Goal: Task Accomplishment & Management: Use online tool/utility

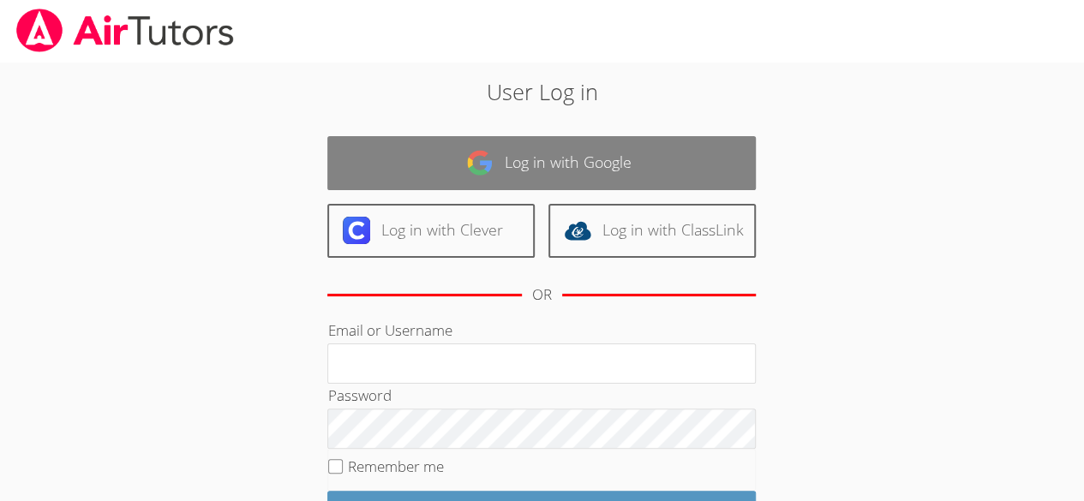
click at [645, 176] on link "Log in with Google" at bounding box center [541, 163] width 428 height 54
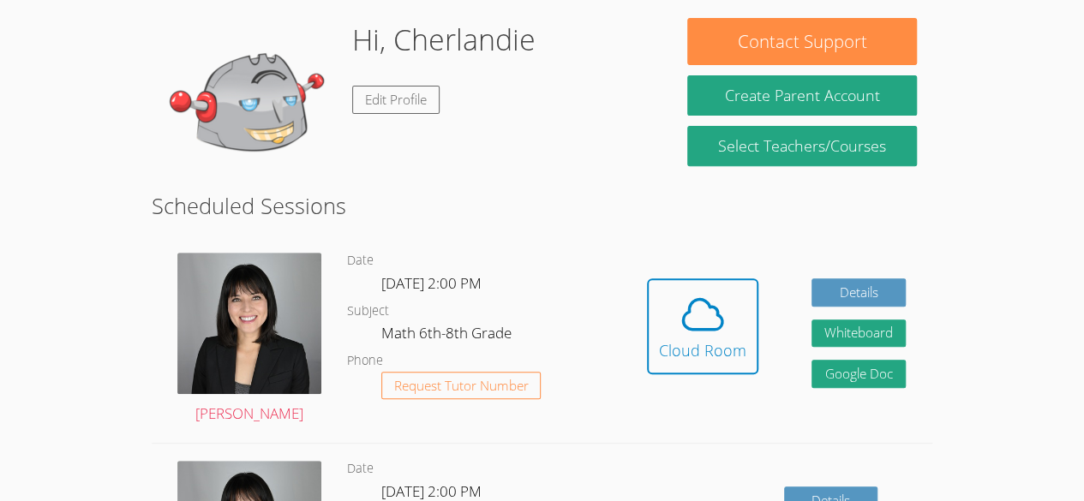
scroll to position [271, 0]
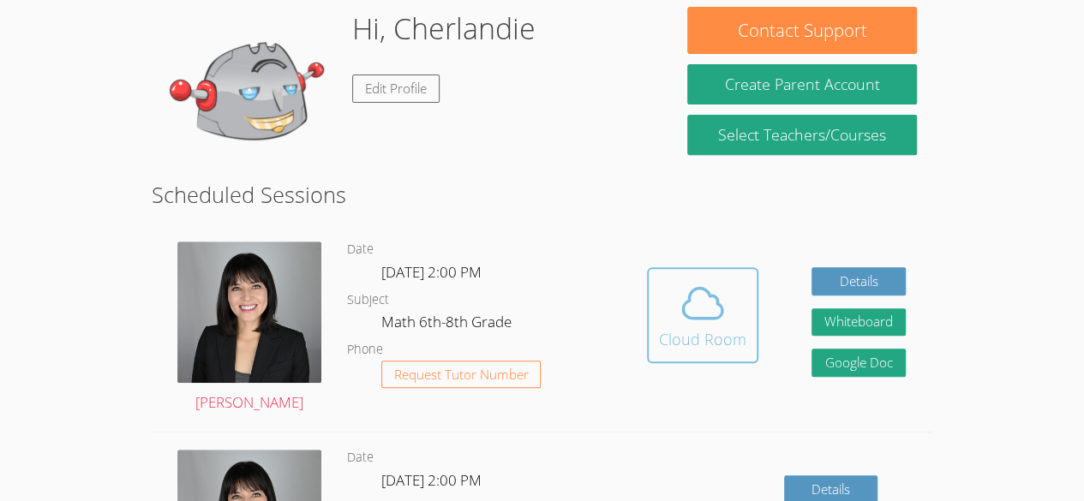
click at [715, 322] on icon at bounding box center [703, 303] width 48 height 48
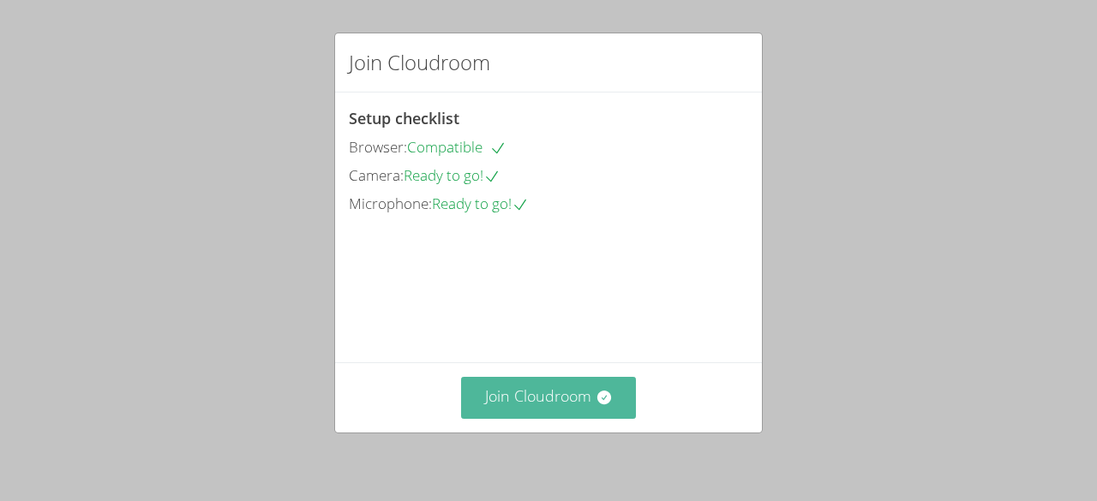
click at [609, 396] on button "Join Cloudroom" at bounding box center [549, 398] width 176 height 42
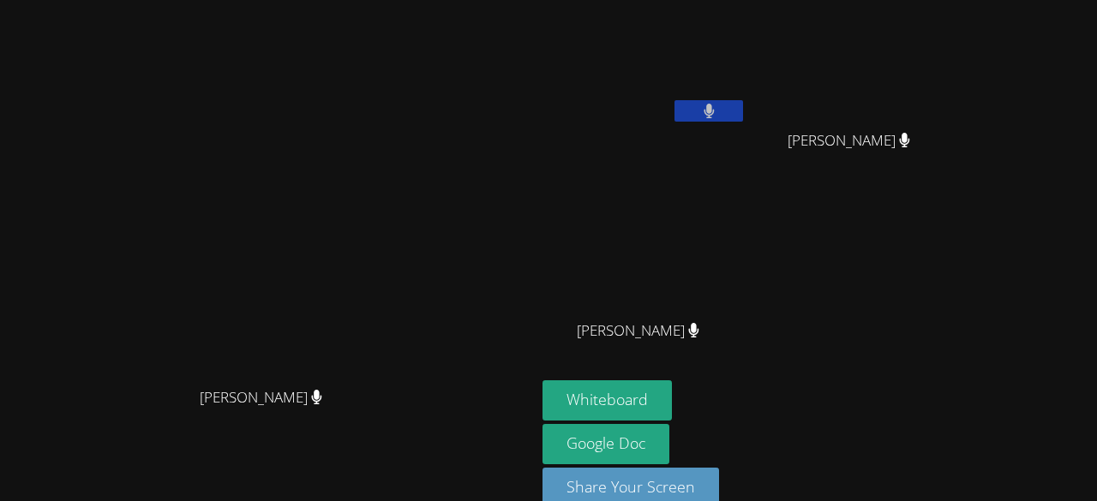
click at [704, 117] on icon at bounding box center [708, 111] width 10 height 15
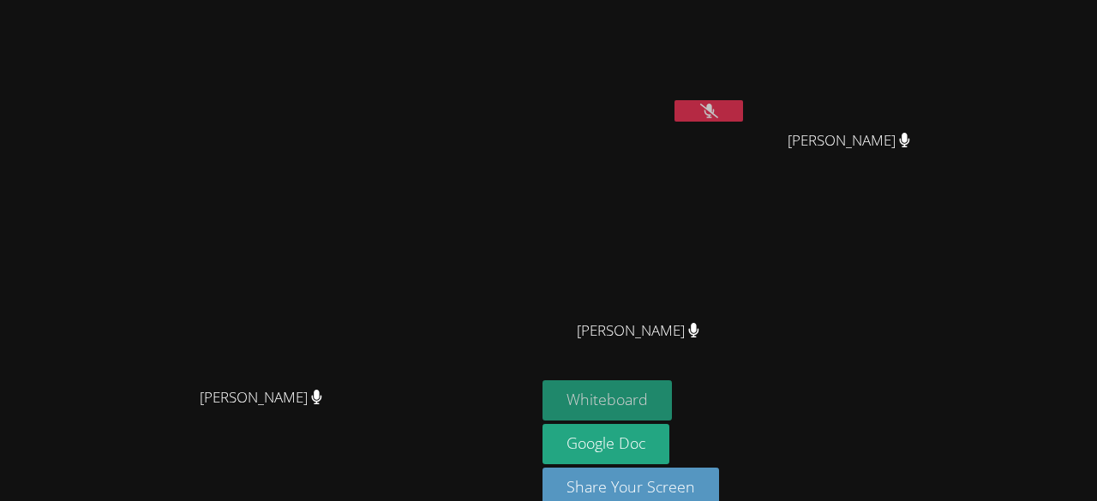
click at [630, 416] on button "Whiteboard" at bounding box center [606, 400] width 129 height 40
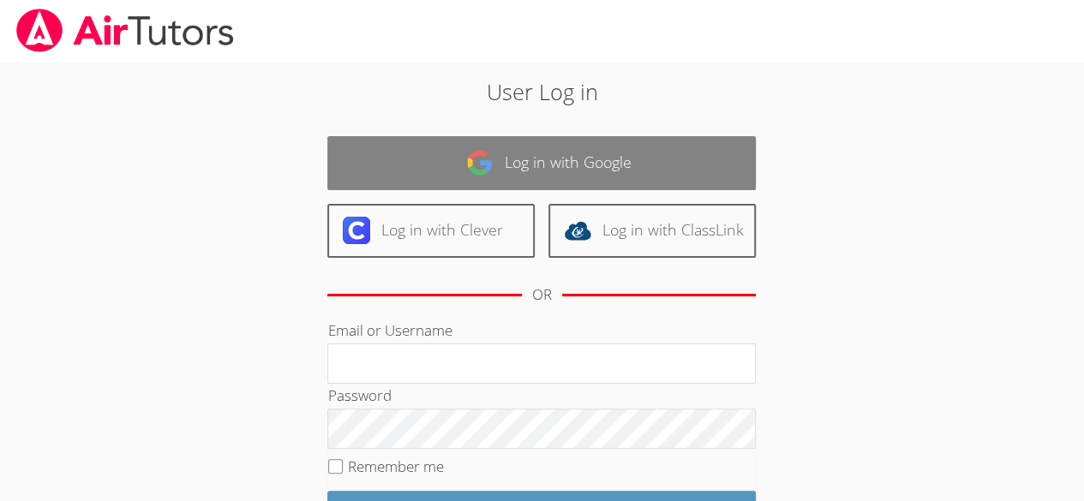
click at [514, 163] on link "Log in with Google" at bounding box center [541, 163] width 428 height 54
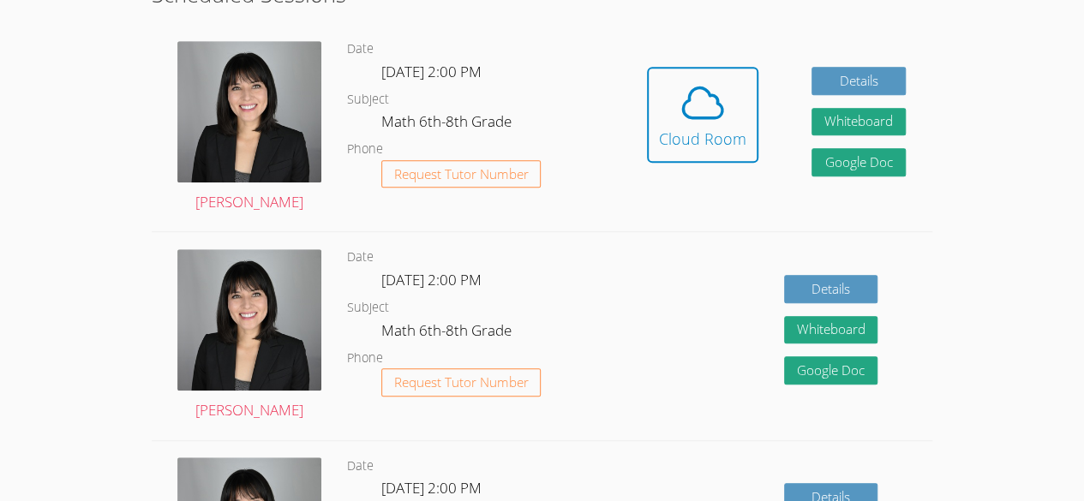
scroll to position [433, 0]
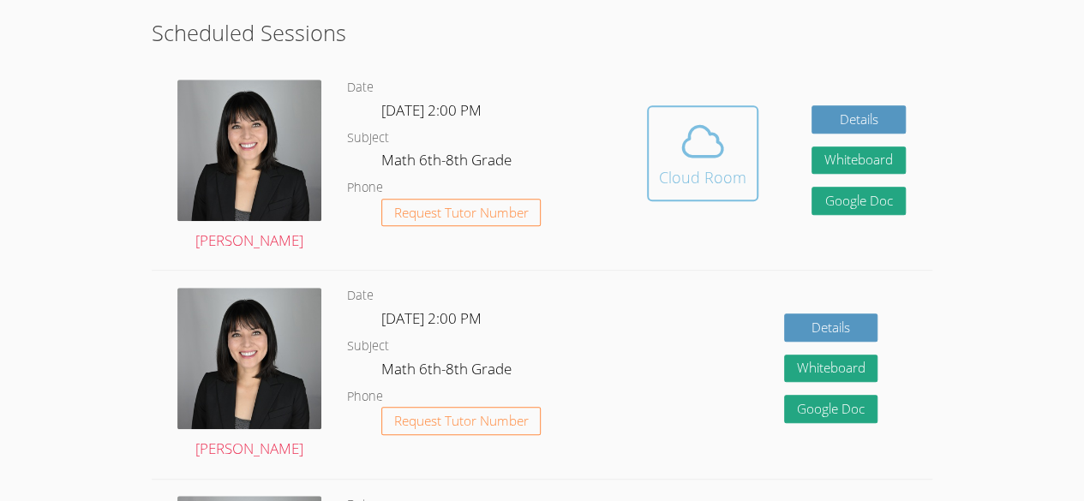
click at [712, 185] on div "Cloud Room" at bounding box center [702, 177] width 87 height 24
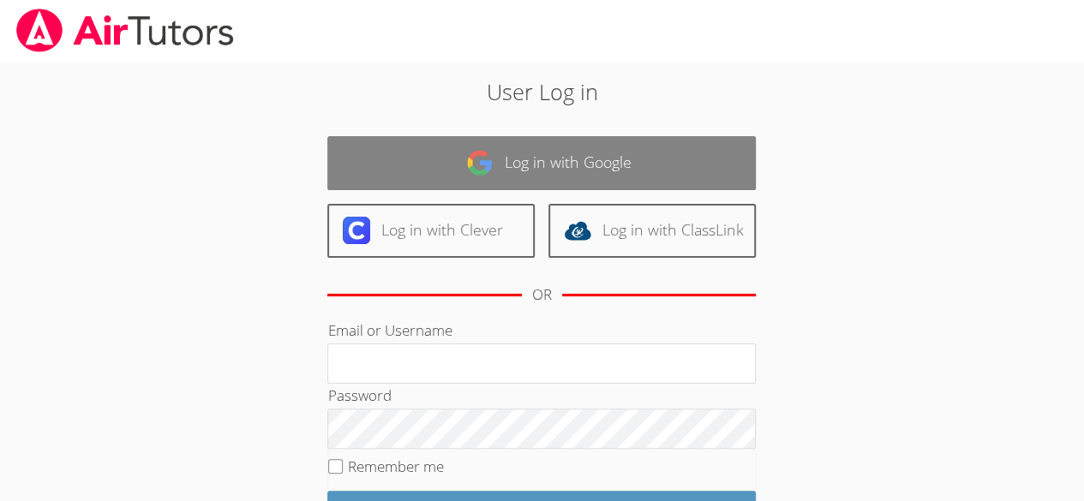
click at [645, 159] on link "Log in with Google" at bounding box center [541, 163] width 428 height 54
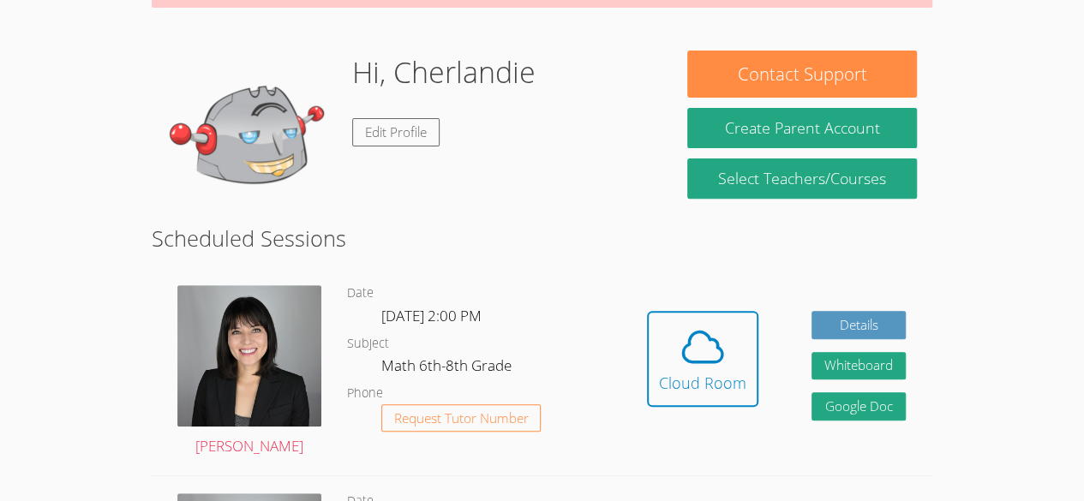
scroll to position [262, 0]
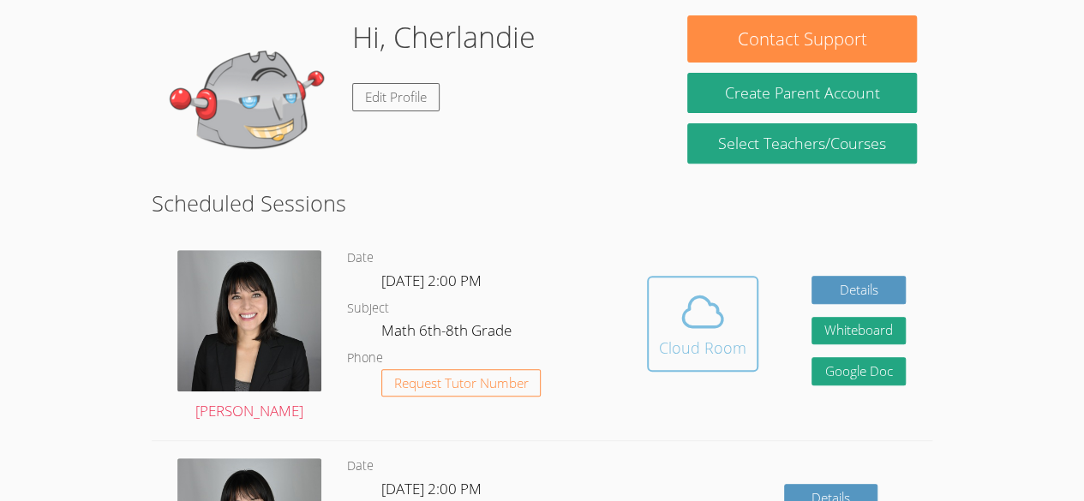
click at [697, 344] on div "Cloud Room" at bounding box center [702, 348] width 87 height 24
click at [690, 313] on icon at bounding box center [703, 312] width 48 height 48
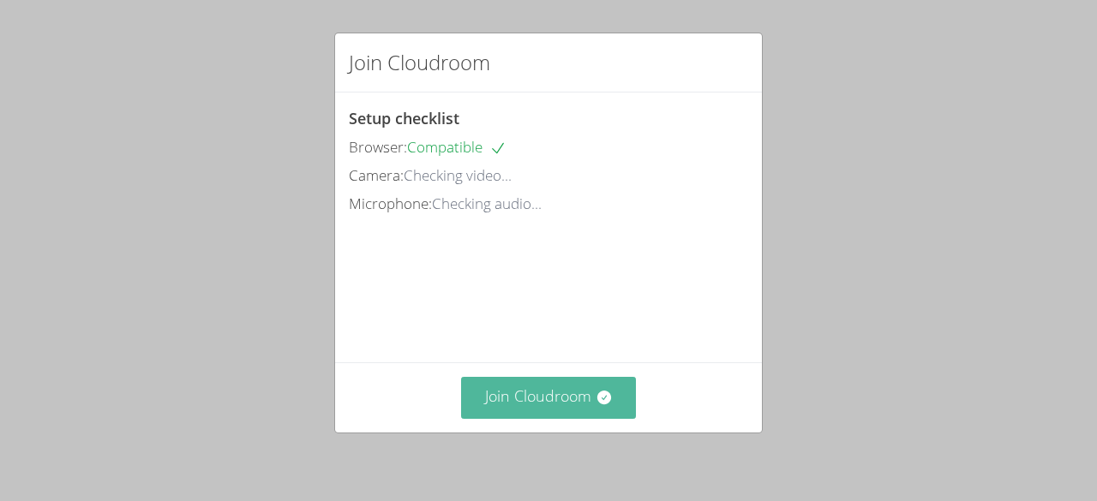
click at [566, 398] on button "Join Cloudroom" at bounding box center [549, 398] width 176 height 42
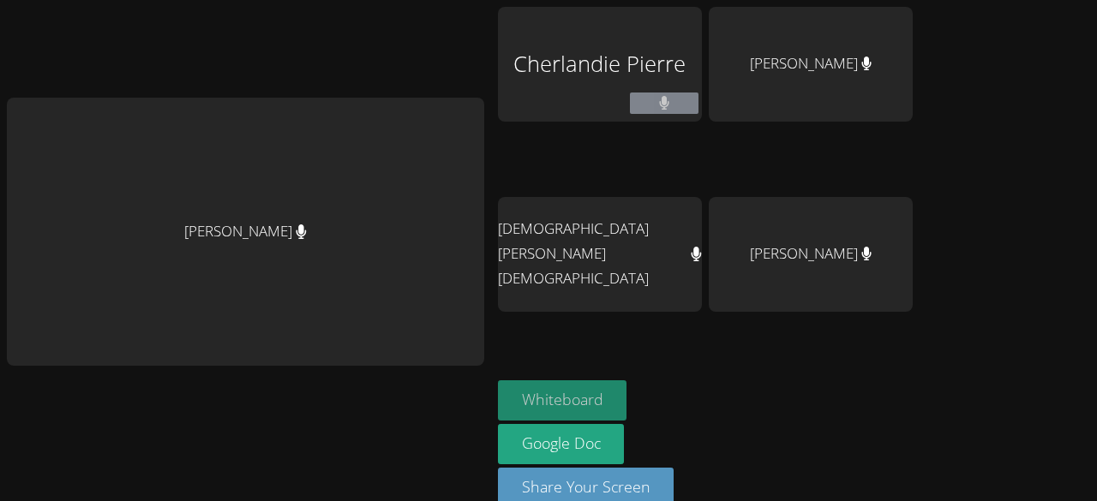
click at [595, 394] on button "Whiteboard" at bounding box center [562, 400] width 129 height 40
click at [698, 96] on button at bounding box center [664, 103] width 69 height 21
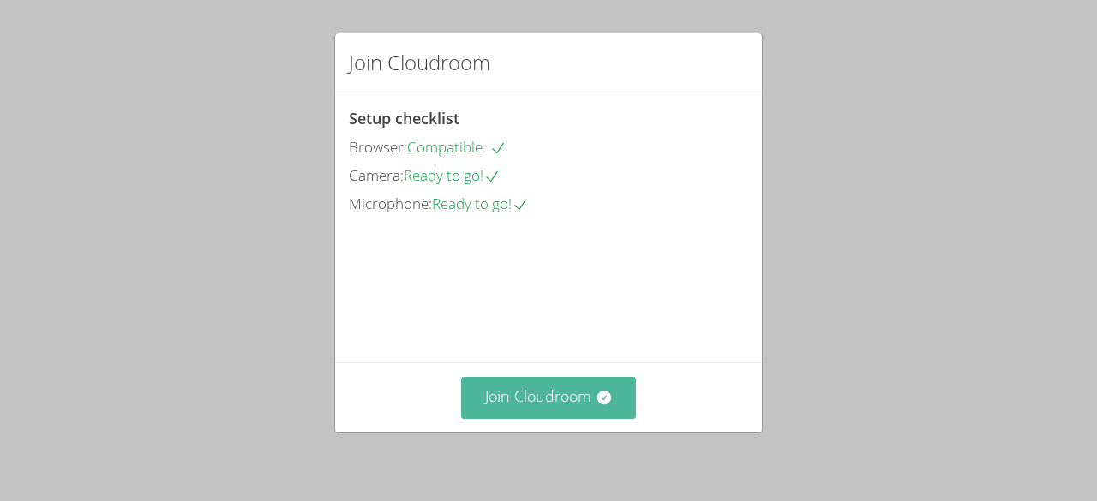
click at [531, 410] on button "Join Cloudroom" at bounding box center [549, 398] width 176 height 42
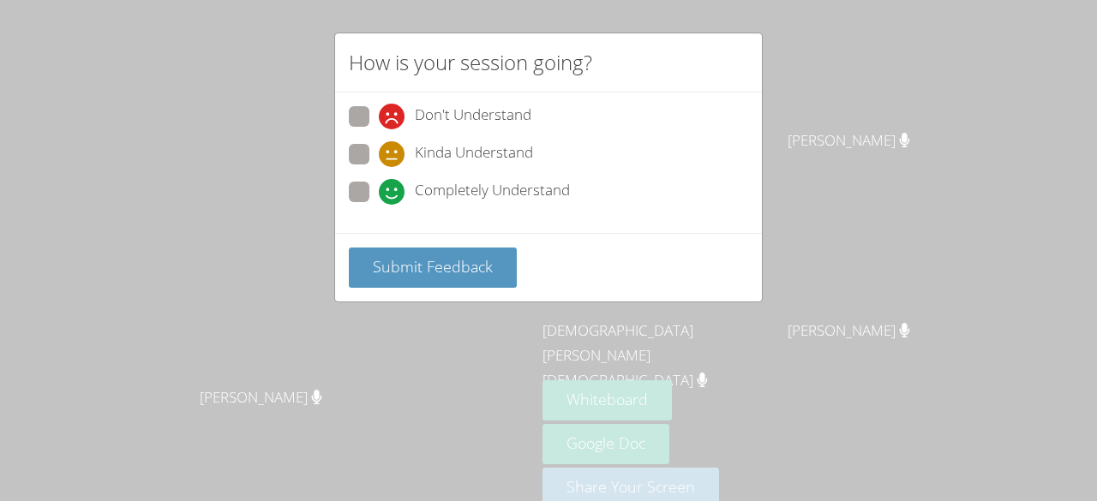
click at [362, 177] on div "Don't Understand Kinda Understand Completely Understand" at bounding box center [548, 159] width 399 height 106
click at [379, 205] on span at bounding box center [379, 205] width 0 height 0
click at [379, 182] on input "Completely Understand" at bounding box center [386, 189] width 15 height 15
radio input "true"
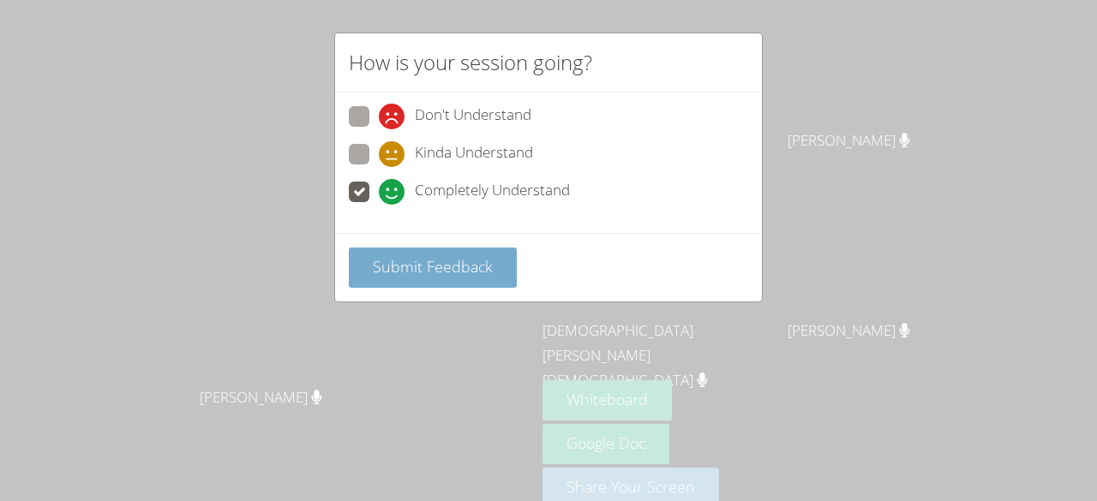
click at [401, 259] on span "Submit Feedback" at bounding box center [433, 266] width 120 height 21
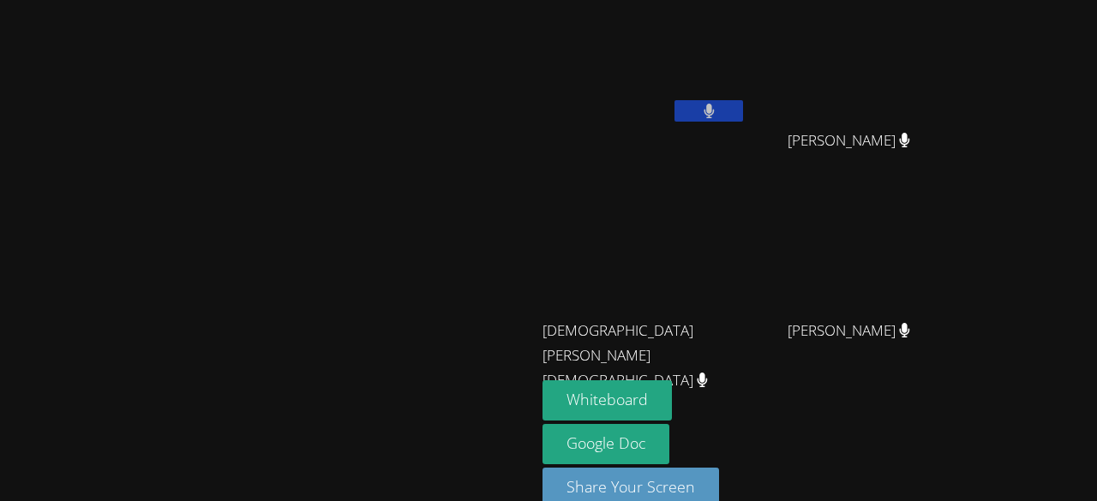
click at [715, 111] on icon at bounding box center [708, 111] width 11 height 15
click at [743, 105] on button at bounding box center [708, 110] width 69 height 21
